Goal: Task Accomplishment & Management: Use online tool/utility

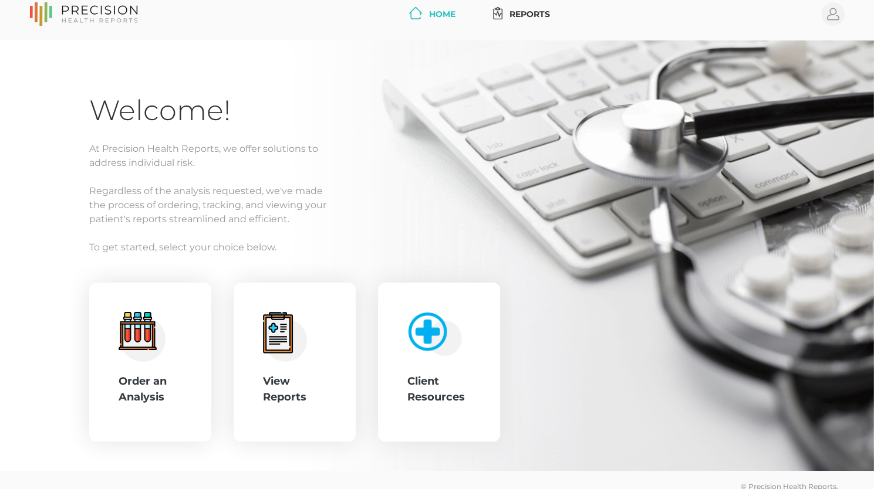
scroll to position [27, 0]
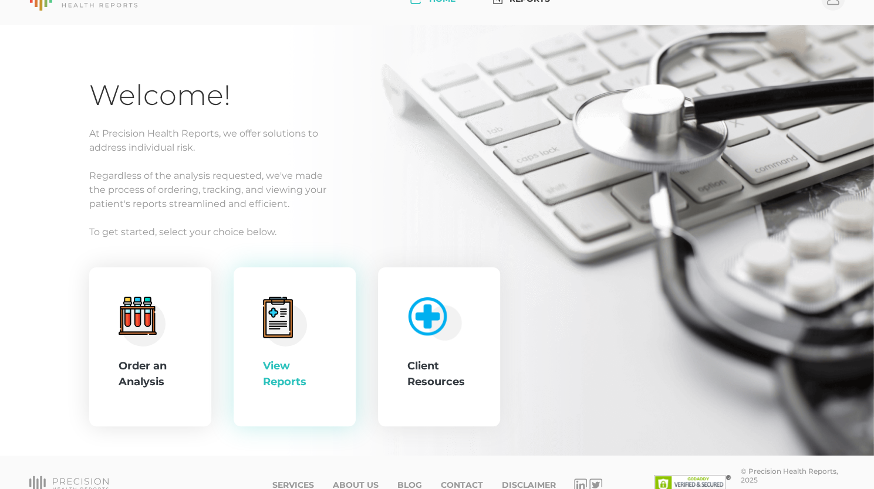
click at [293, 331] on circle at bounding box center [285, 324] width 43 height 43
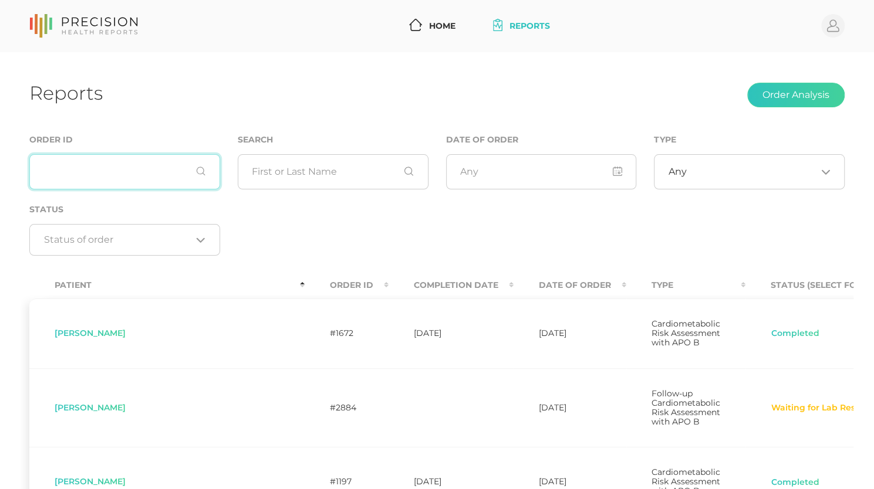
click at [100, 161] on input "text" at bounding box center [124, 171] width 191 height 35
click at [357, 184] on input "text" at bounding box center [333, 171] width 191 height 35
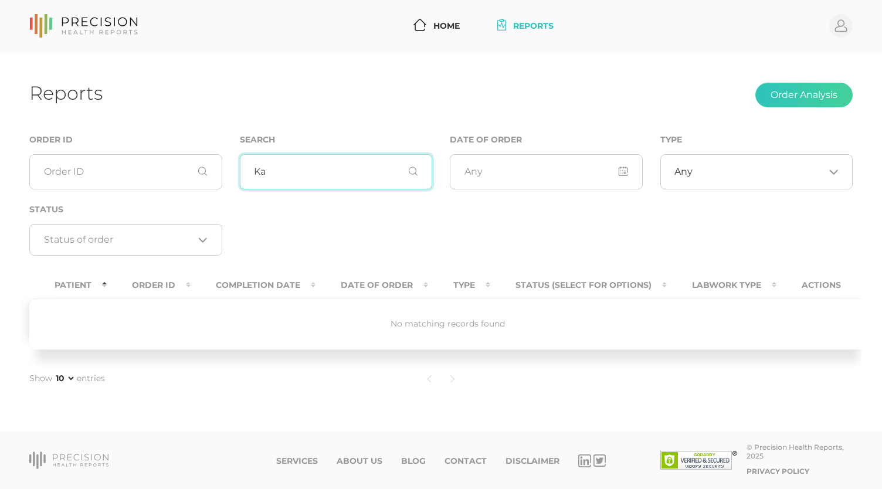
type input "K"
type input "p"
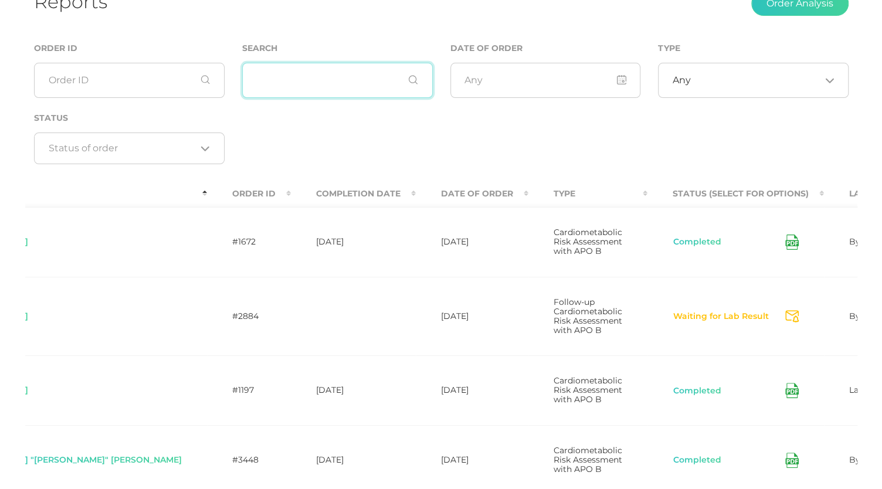
scroll to position [0, 154]
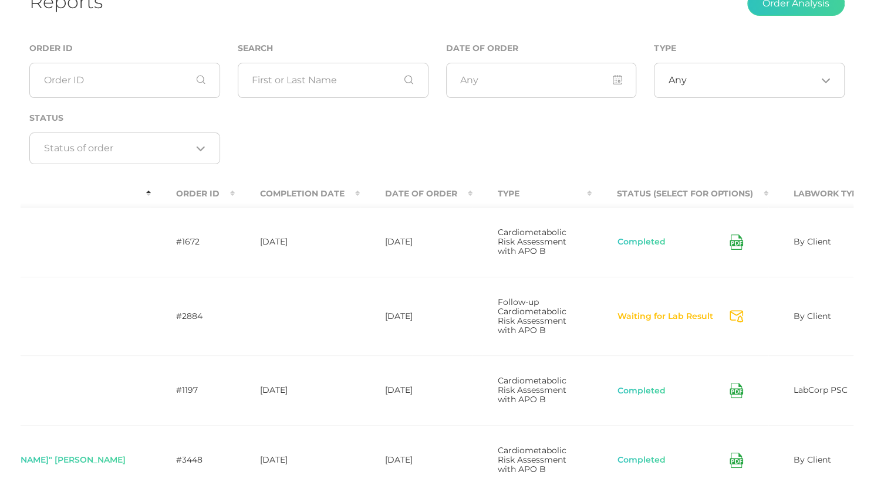
click at [793, 322] on span "By Client" at bounding box center [812, 316] width 38 height 11
click at [729, 323] on icon "Send Notification" at bounding box center [735, 316] width 13 height 12
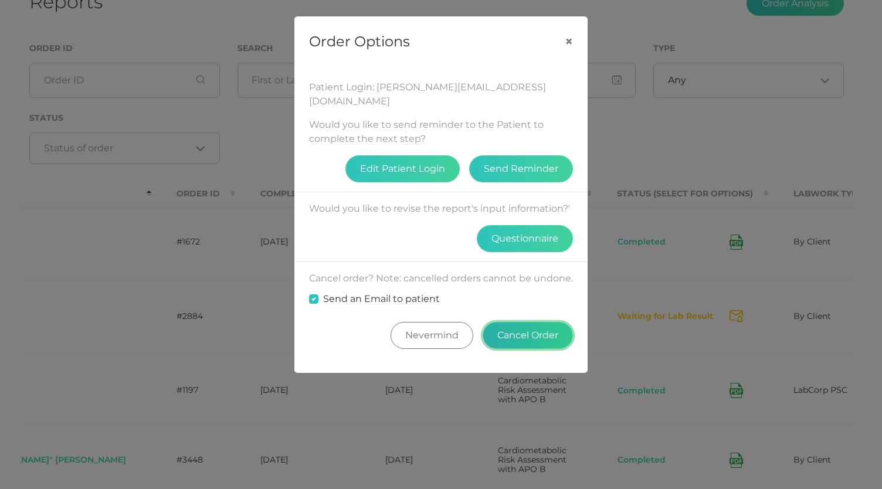
click at [553, 324] on button "Cancel Order" at bounding box center [528, 335] width 90 height 27
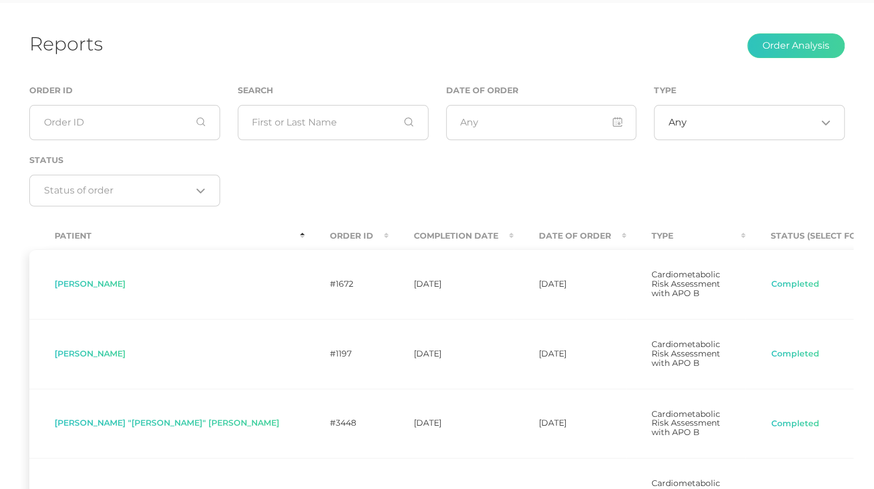
scroll to position [0, 0]
